Goal: Information Seeking & Learning: Learn about a topic

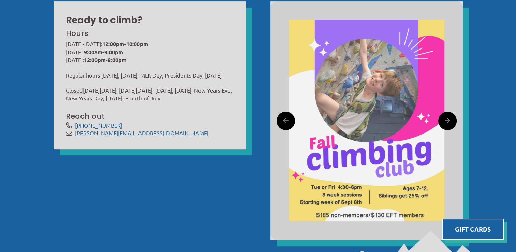
scroll to position [273, 0]
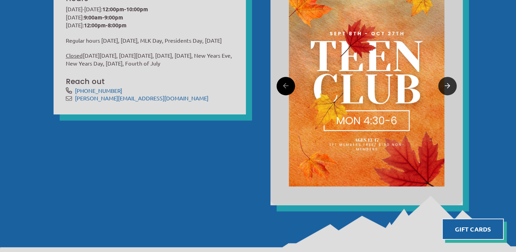
click at [449, 86] on icon at bounding box center [447, 86] width 5 height 11
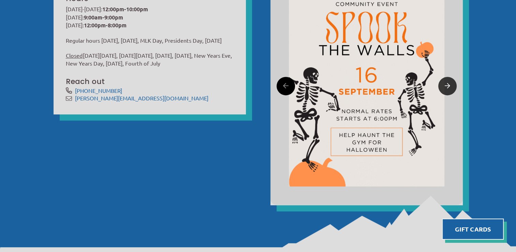
click at [449, 86] on icon at bounding box center [447, 86] width 5 height 11
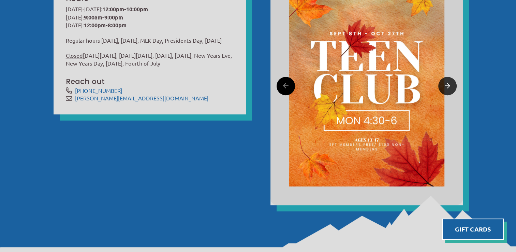
click at [447, 89] on icon at bounding box center [447, 86] width 5 height 11
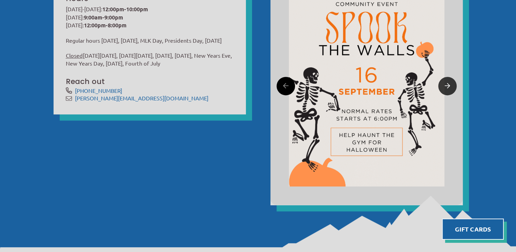
click at [446, 86] on icon at bounding box center [447, 86] width 5 height 11
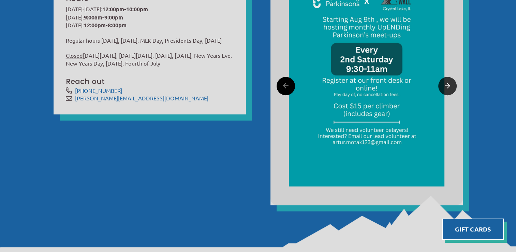
click at [446, 86] on icon at bounding box center [447, 86] width 5 height 11
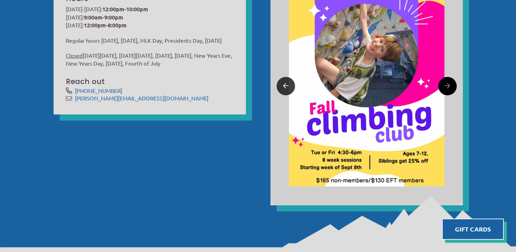
click at [288, 85] on icon at bounding box center [285, 86] width 5 height 11
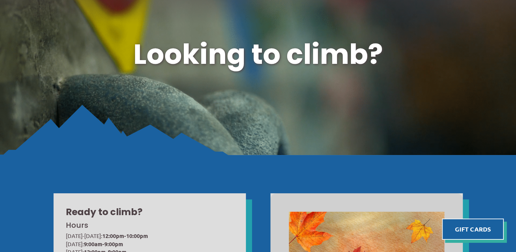
scroll to position [0, 0]
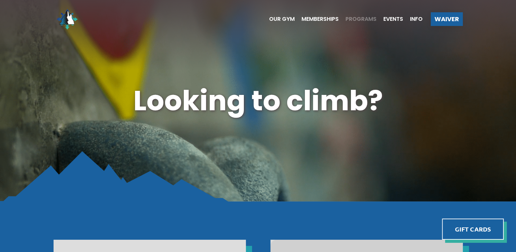
click at [349, 20] on span "Programs" at bounding box center [361, 18] width 31 height 5
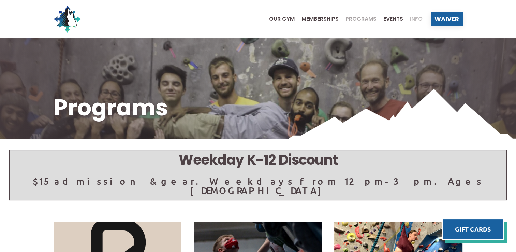
click at [409, 19] on div "Info" at bounding box center [412, 18] width 19 height 5
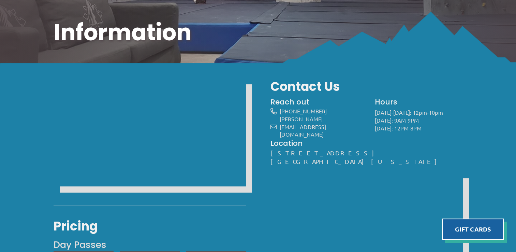
click at [501, 177] on div "Pricing Day Passes $17 Adults $13 Kids (12 and under) $15 Discount *Discounts f…" at bounding box center [258, 231] width 516 height 334
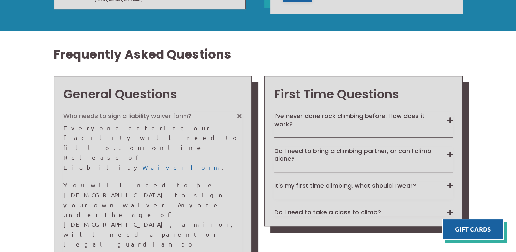
scroll to position [443, 0]
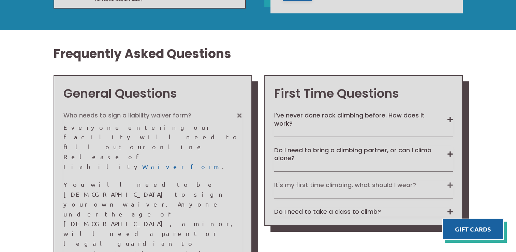
click at [449, 184] on button "It's my first time climbing, what should I wear?" at bounding box center [363, 185] width 179 height 8
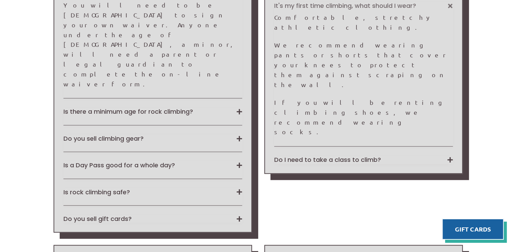
scroll to position [648, 0]
